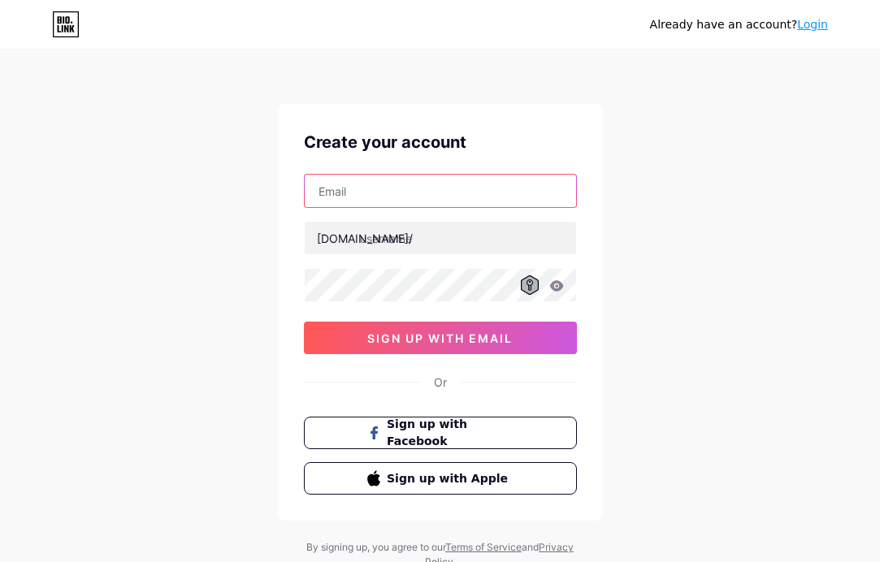
click at [364, 192] on input "text" at bounding box center [440, 191] width 271 height 32
type input "[EMAIL_ADDRESS][DOMAIN_NAME]"
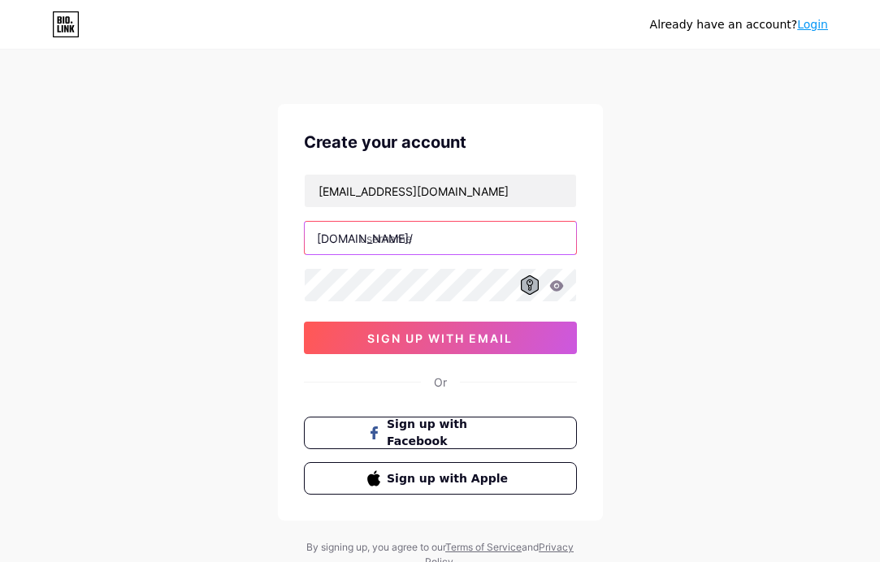
click at [393, 243] on input "text" at bounding box center [440, 238] width 271 height 32
type input "joycatgames"
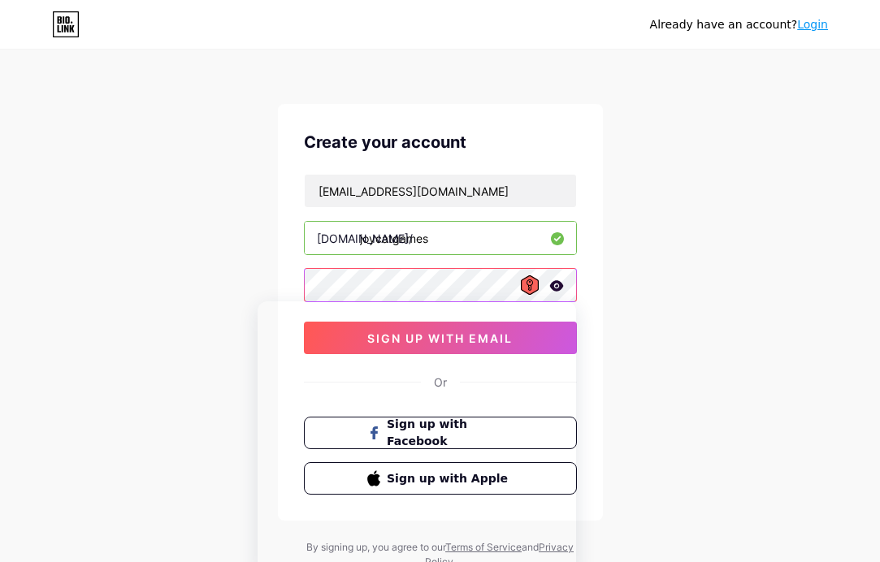
click at [223, 259] on div "Already have an account? Login Create your account [EMAIL_ADDRESS][DOMAIN_NAME]…" at bounding box center [440, 310] width 880 height 621
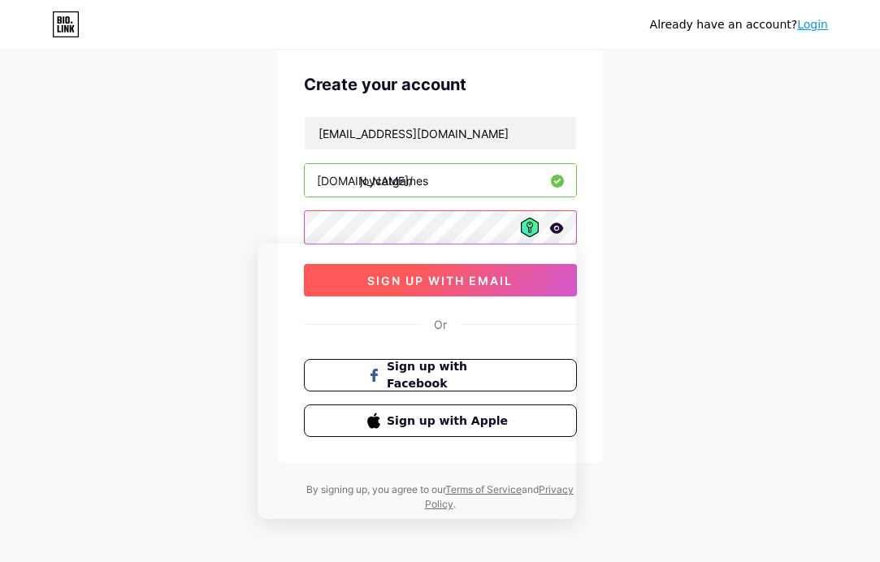
scroll to position [59, 0]
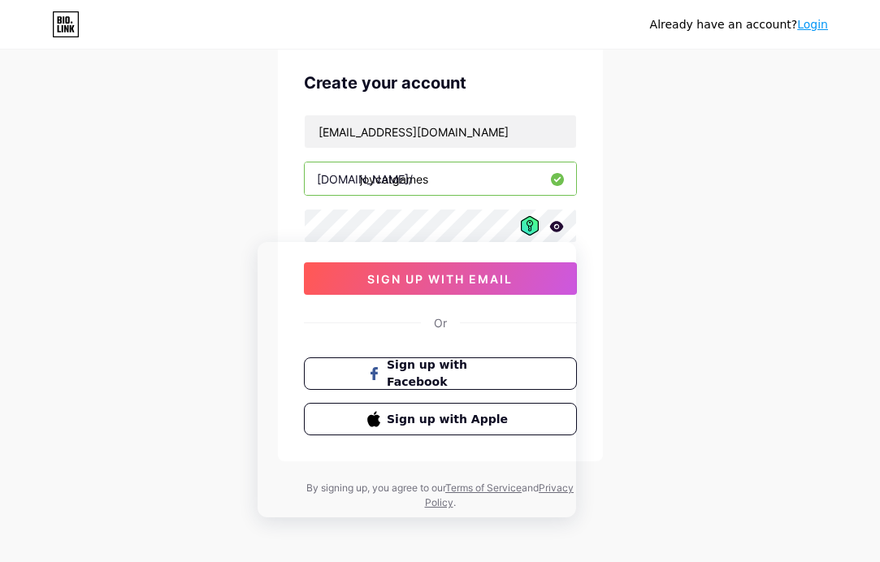
click at [606, 226] on div "Already have an account? Login Create your account [EMAIL_ADDRESS][DOMAIN_NAME]…" at bounding box center [440, 251] width 880 height 621
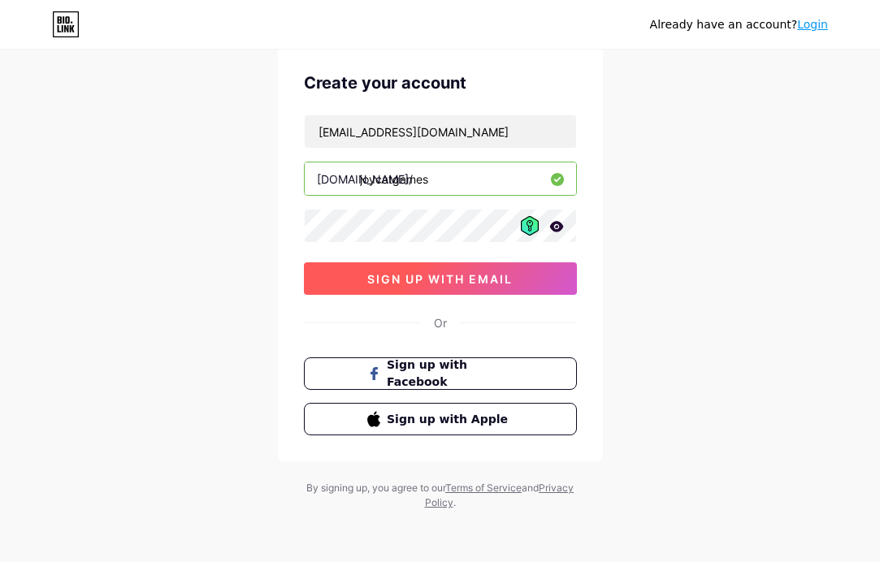
click at [414, 284] on span "sign up with email" at bounding box center [439, 279] width 145 height 14
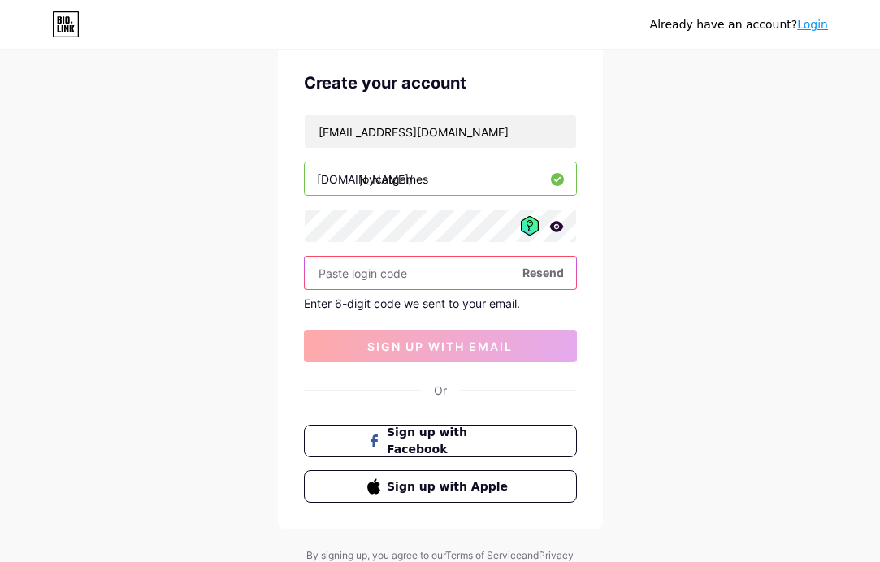
click at [365, 271] on input "text" at bounding box center [440, 273] width 271 height 32
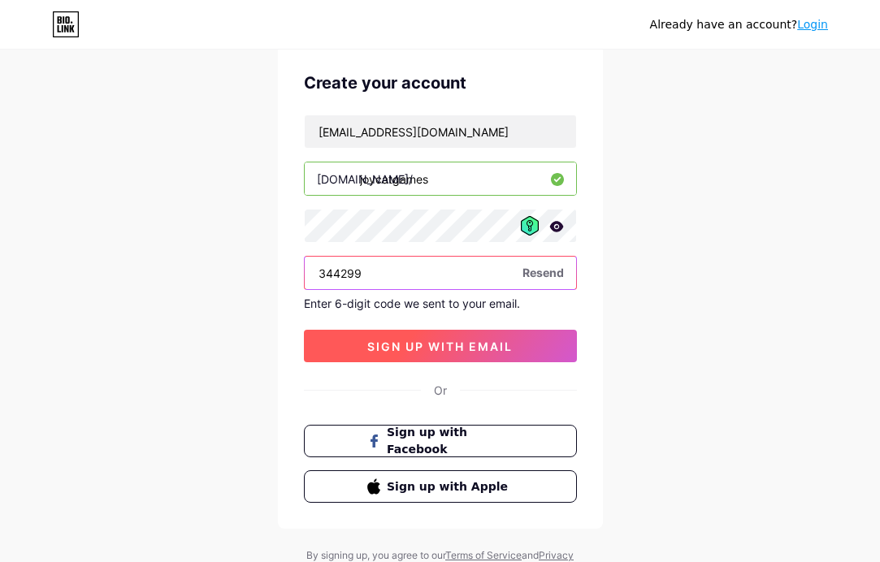
type input "344299"
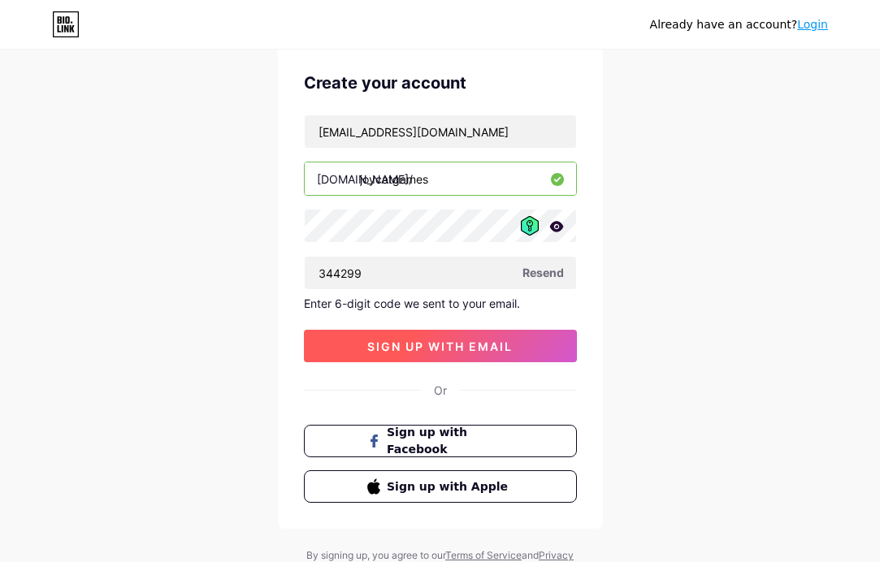
click at [434, 336] on button "sign up with email" at bounding box center [440, 346] width 273 height 32
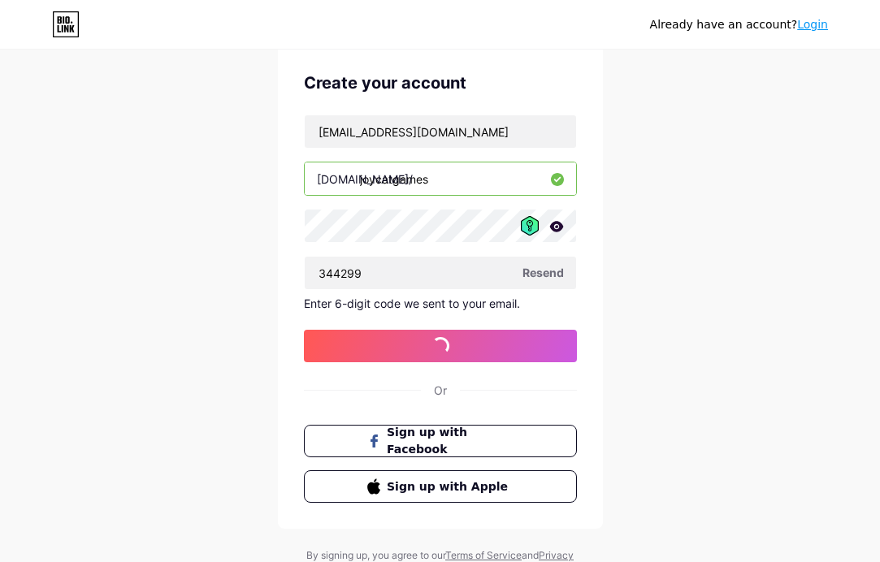
scroll to position [0, 0]
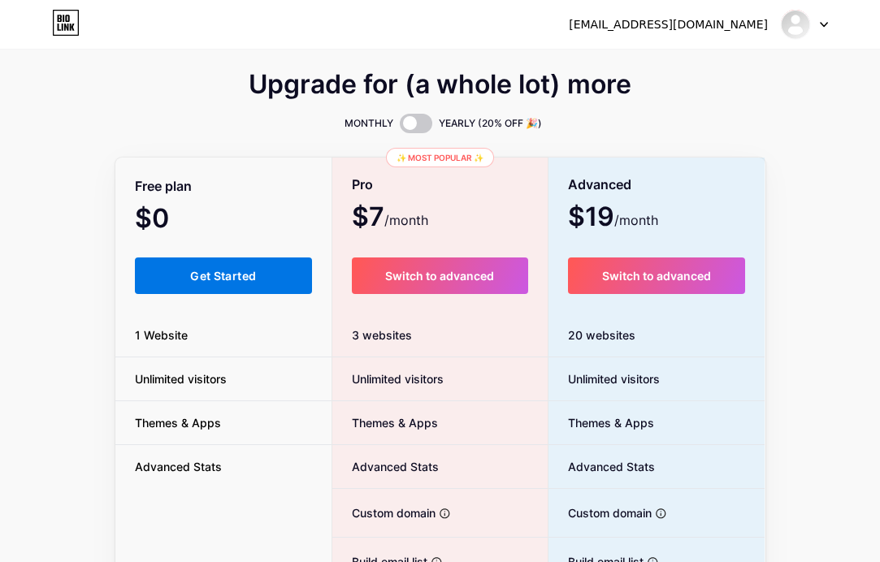
click at [187, 285] on button "Get Started" at bounding box center [224, 275] width 178 height 37
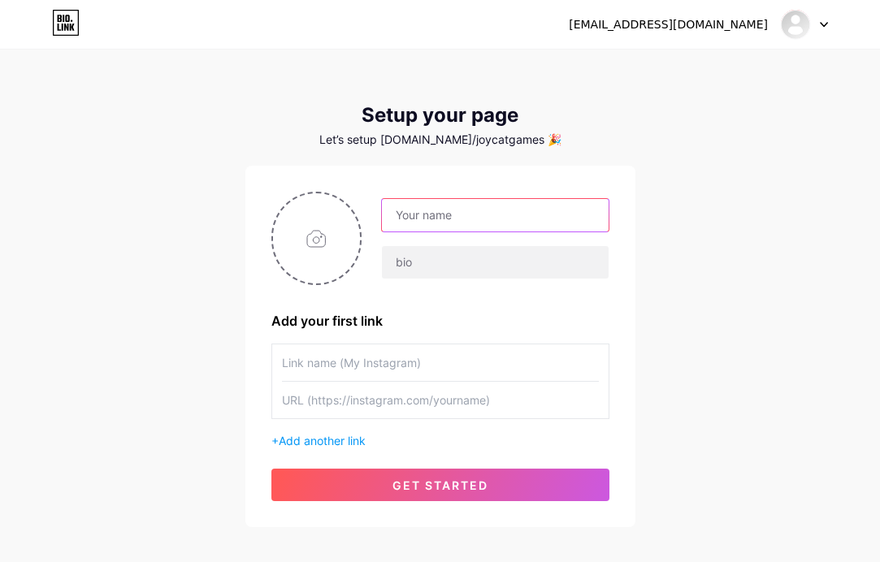
click at [477, 210] on input "text" at bounding box center [495, 215] width 226 height 32
type input "Joycat Games"
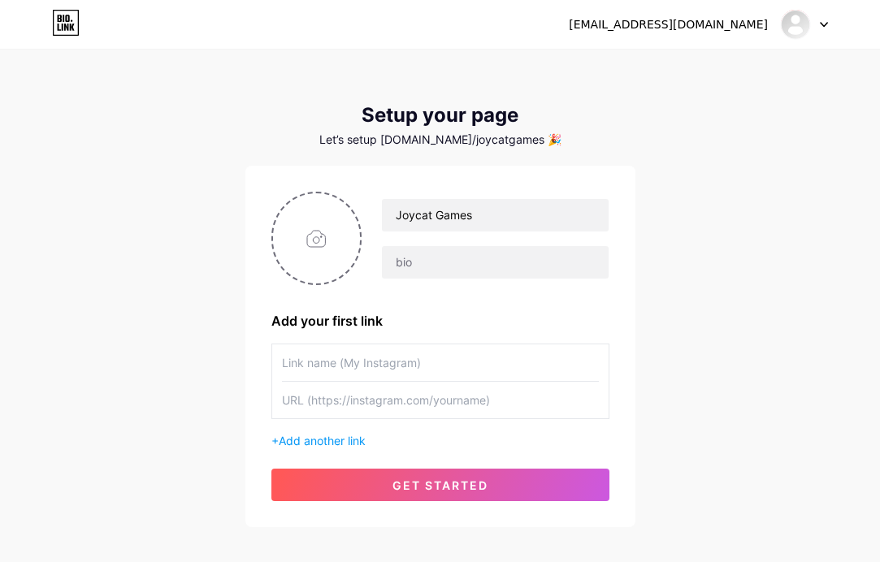
click at [646, 167] on div "[EMAIL_ADDRESS][DOMAIN_NAME] Dashboard Logout Setup your page Let’s setup [DOMA…" at bounding box center [440, 289] width 880 height 579
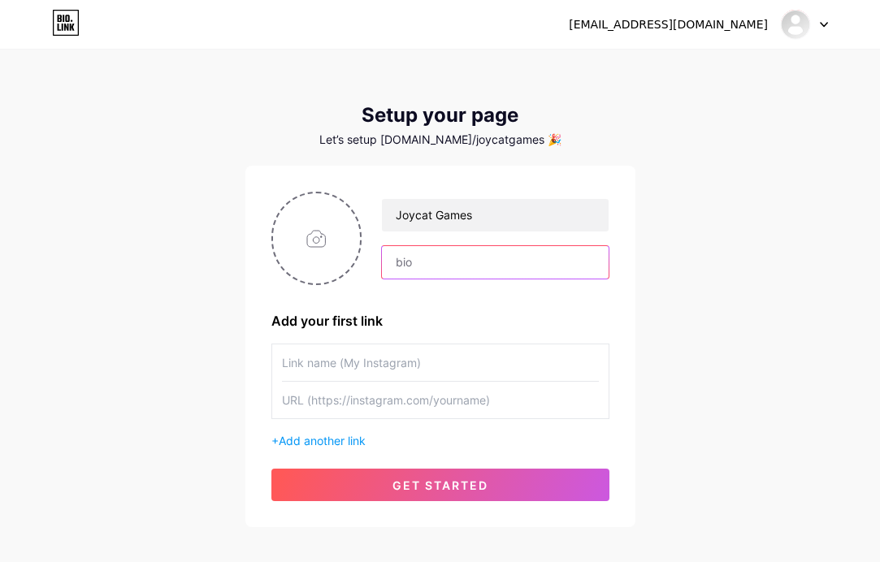
click at [439, 253] on input "text" at bounding box center [495, 262] width 226 height 32
type input "gamedev"
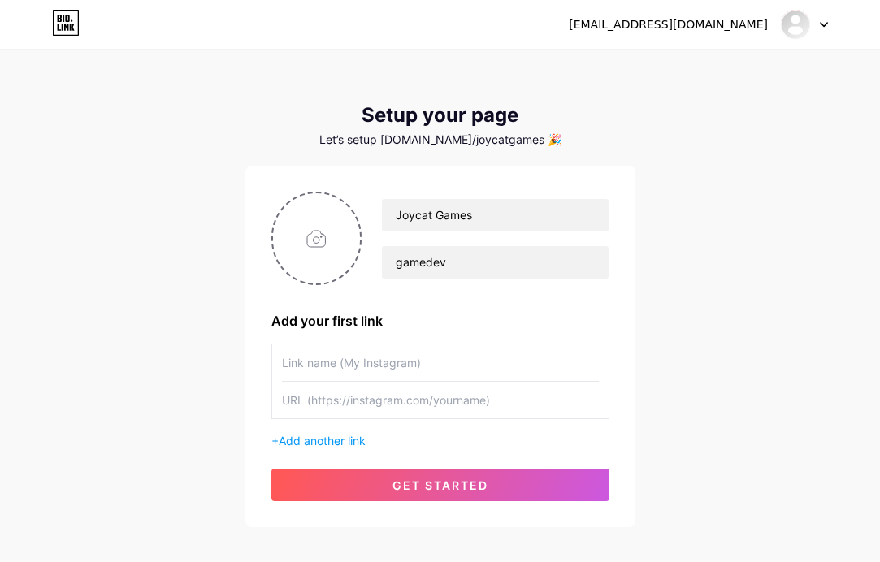
click at [372, 366] on input "text" at bounding box center [440, 362] width 317 height 37
type input "Cordeline"
click at [357, 399] on input "text" at bounding box center [440, 400] width 317 height 37
paste input "[URL][DOMAIN_NAME]"
type input "[URL][DOMAIN_NAME]"
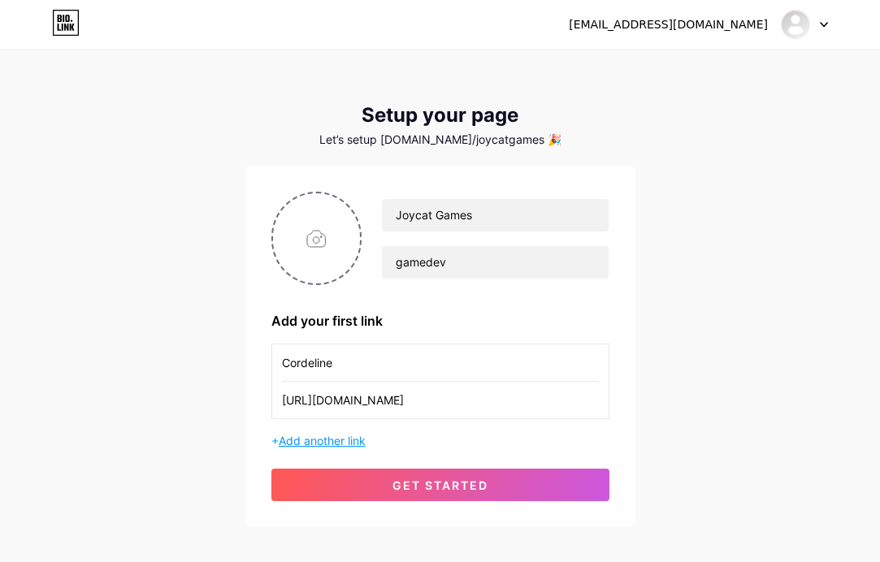
click at [345, 439] on span "Add another link" at bounding box center [322, 441] width 87 height 14
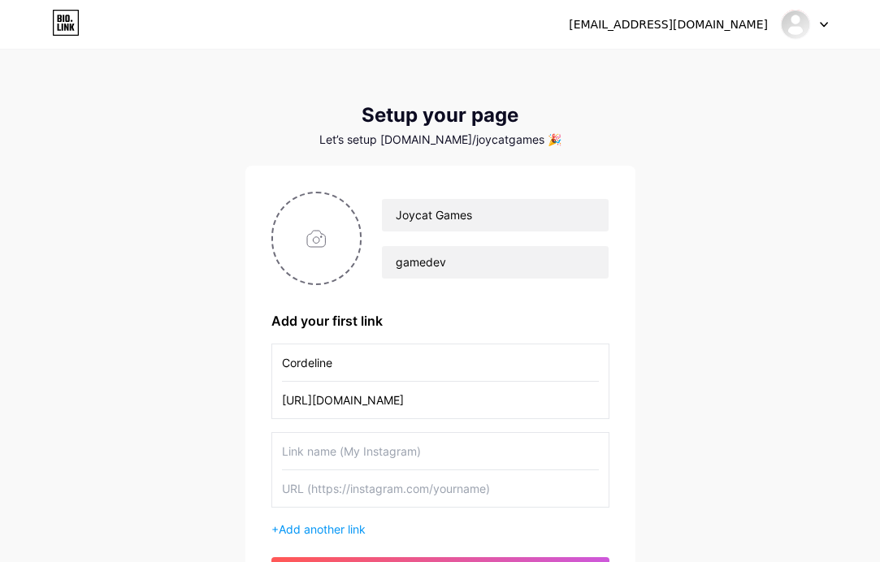
click at [322, 454] on input "text" at bounding box center [440, 451] width 317 height 37
type input "Spell Crisis"
click at [354, 487] on input "text" at bounding box center [440, 488] width 317 height 37
paste input "[URL][DOMAIN_NAME]"
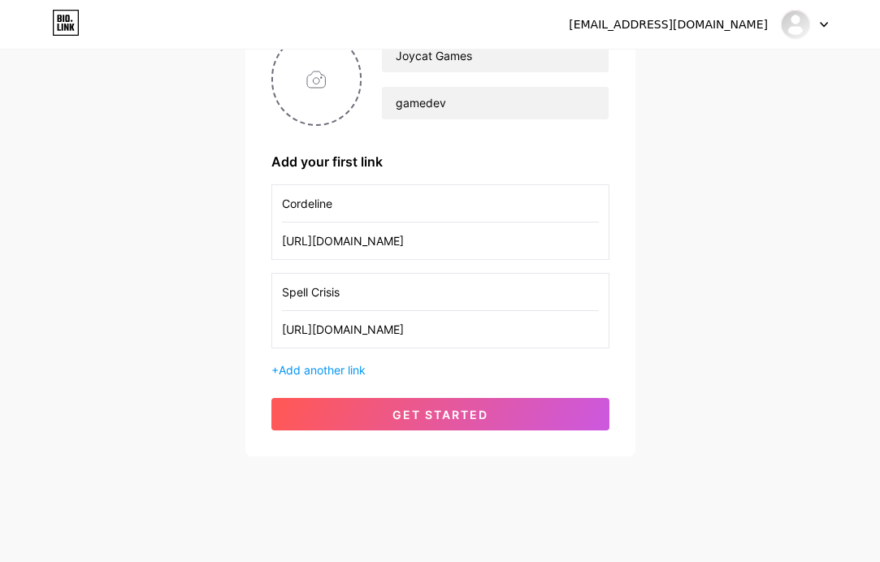
scroll to position [171, 0]
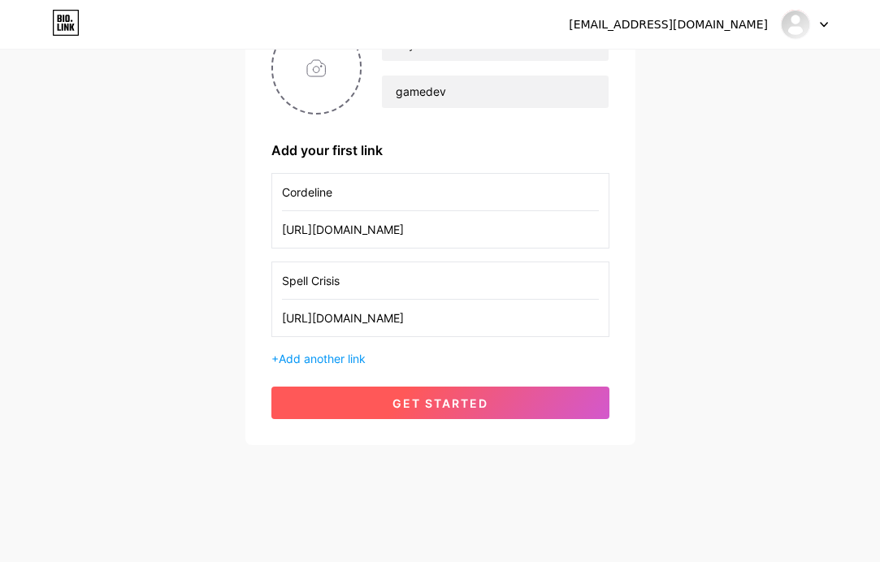
type input "[URL][DOMAIN_NAME]"
click at [439, 404] on span "get started" at bounding box center [440, 403] width 96 height 14
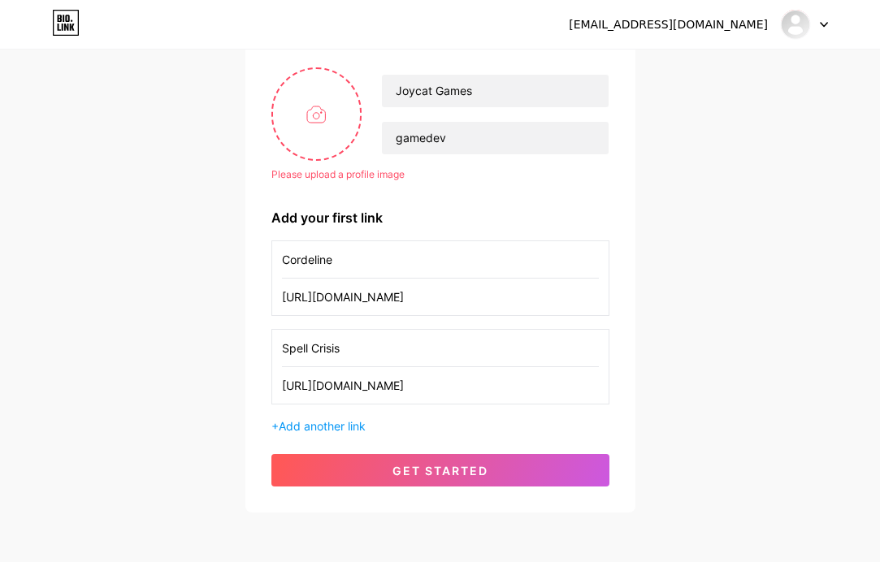
scroll to position [8, 0]
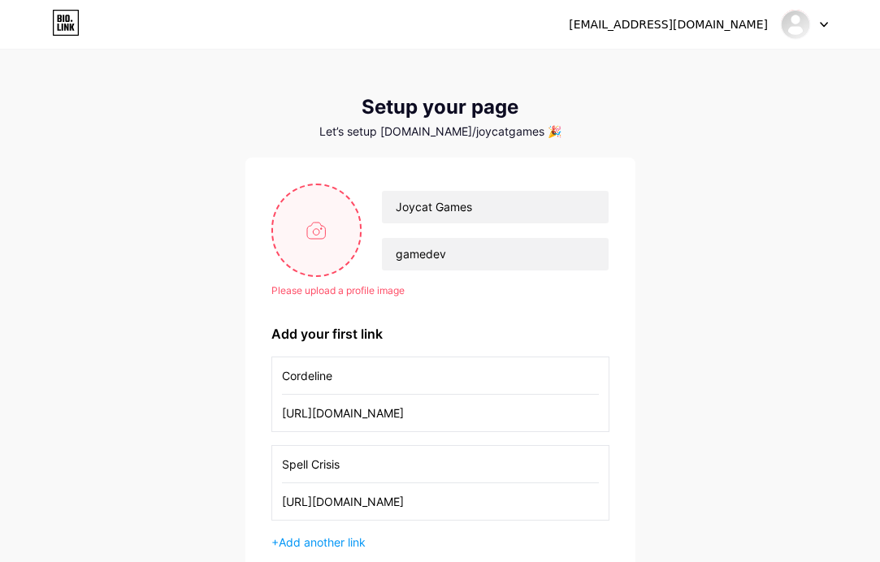
click at [312, 225] on input "file" at bounding box center [317, 230] width 88 height 90
type input "C:\fakepath\cordeline.png"
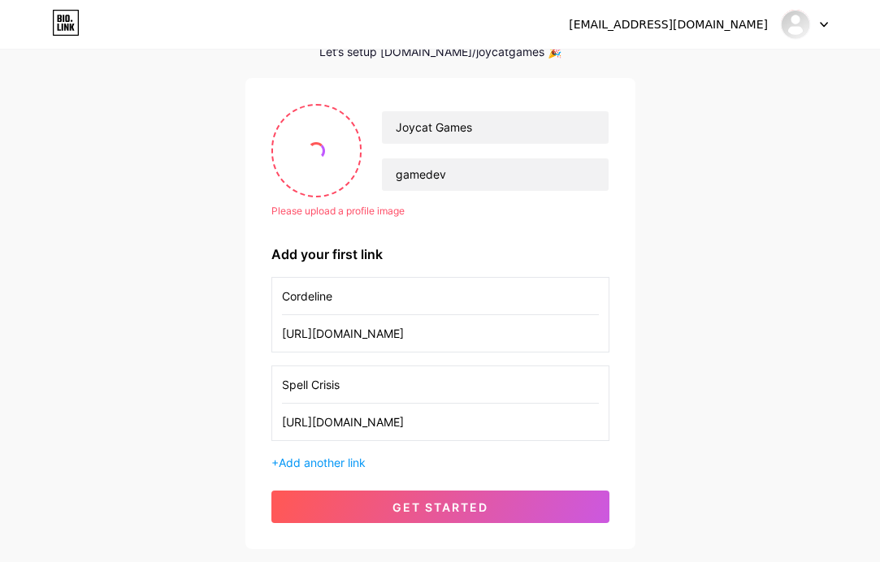
scroll to position [81, 0]
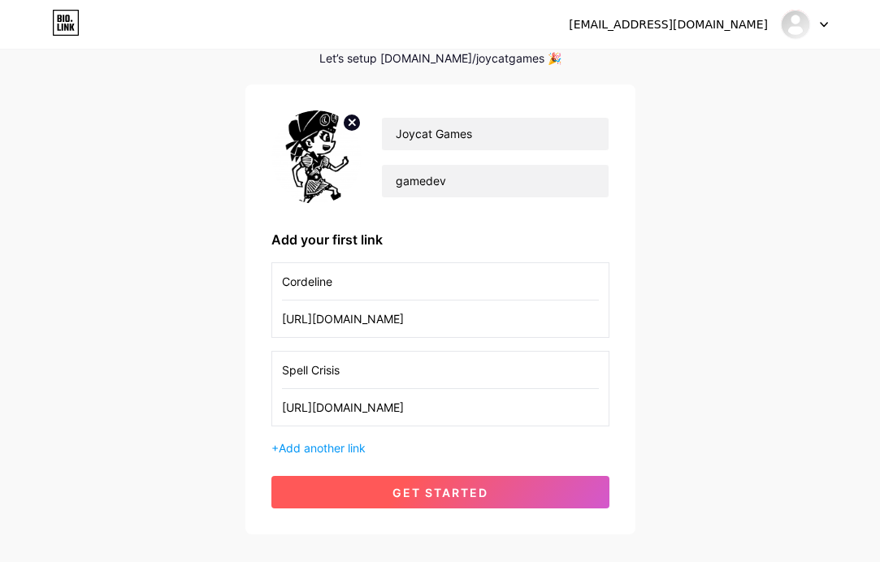
click at [431, 487] on span "get started" at bounding box center [440, 493] width 96 height 14
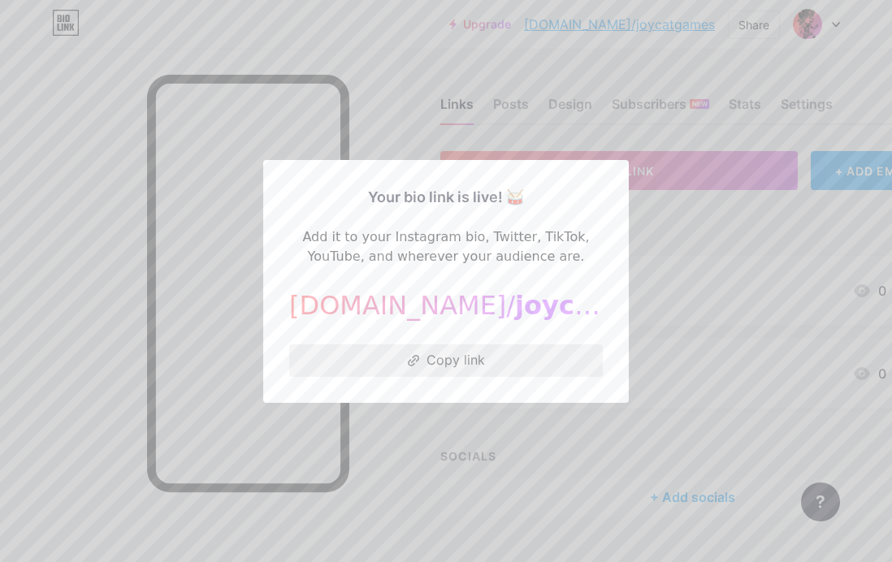
click at [457, 357] on button "Copy link" at bounding box center [446, 360] width 314 height 32
click at [432, 358] on button "Copy link" at bounding box center [446, 360] width 314 height 32
